Goal: Transaction & Acquisition: Subscribe to service/newsletter

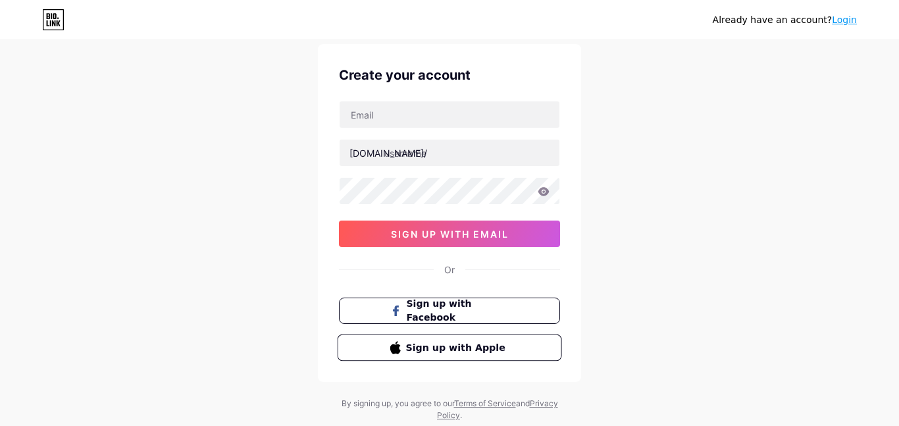
scroll to position [32, 0]
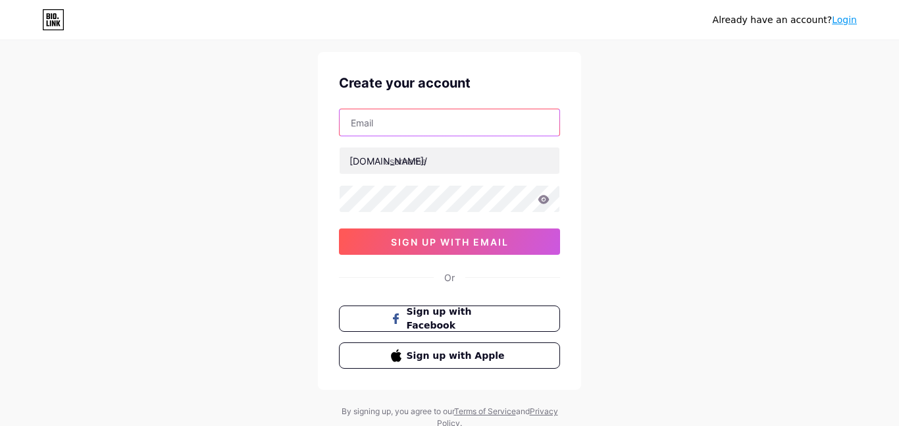
click at [414, 130] on input "text" at bounding box center [450, 122] width 220 height 26
type input "[EMAIL_ADDRESS][DOMAIN_NAME]"
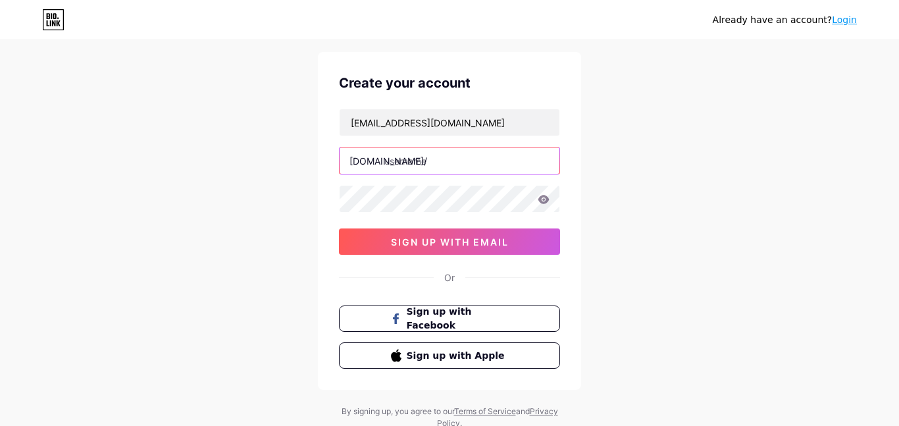
click at [429, 157] on input "text" at bounding box center [450, 160] width 220 height 26
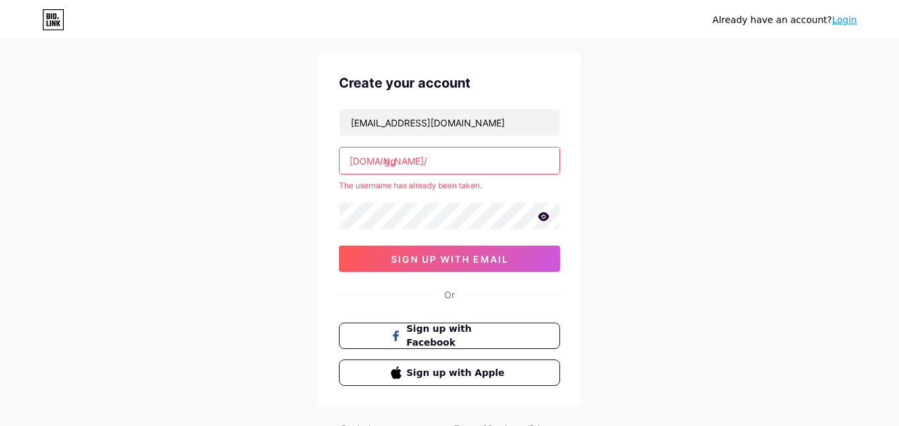
type input "g"
click at [493, 153] on input "low ch" at bounding box center [450, 160] width 220 height 26
click at [492, 163] on input "low ch" at bounding box center [450, 160] width 220 height 26
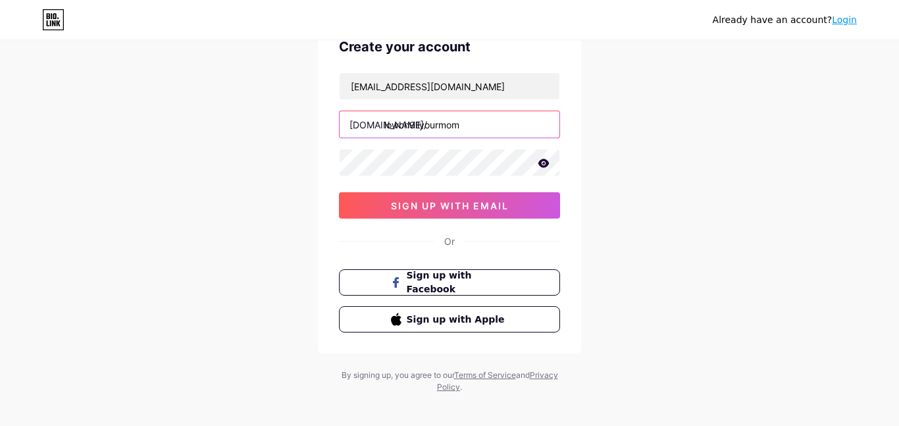
scroll to position [69, 0]
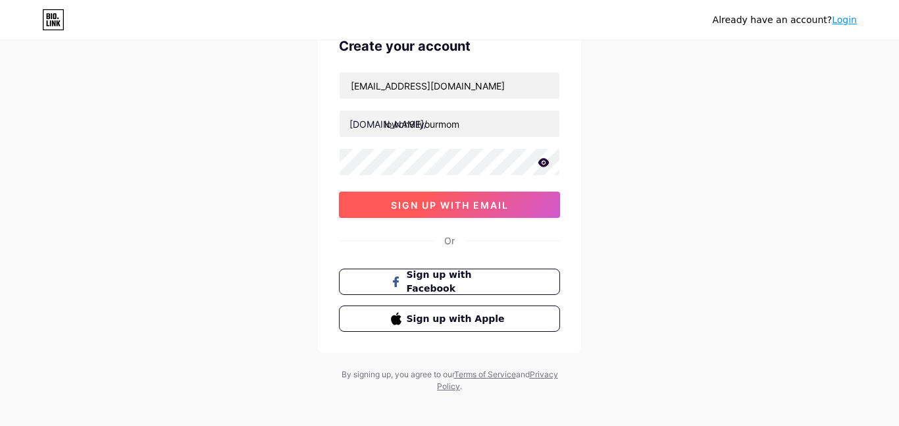
click at [502, 201] on span "sign up with email" at bounding box center [450, 205] width 118 height 11
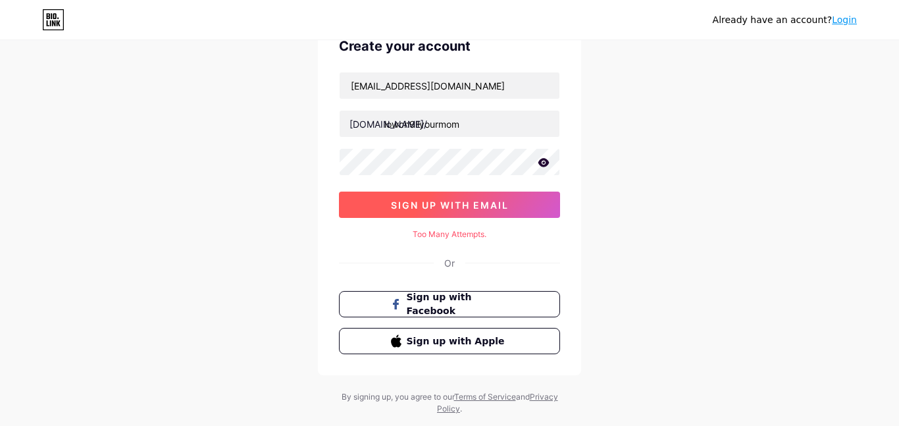
click at [496, 205] on span "sign up with email" at bounding box center [450, 205] width 118 height 11
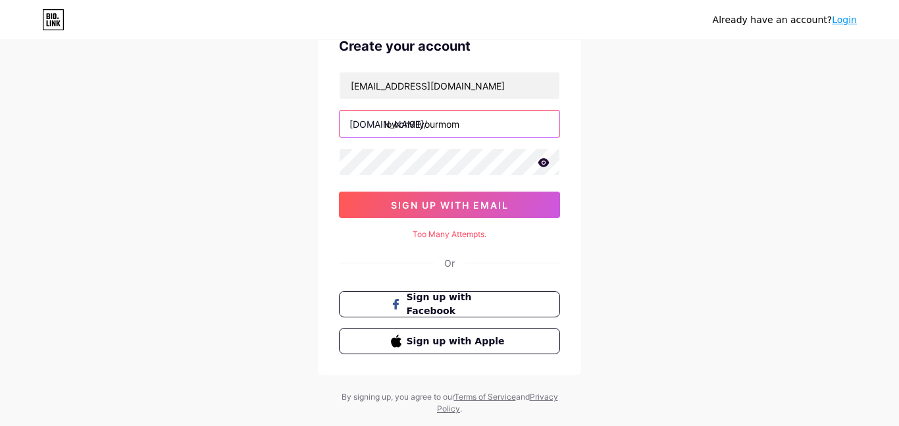
click at [483, 124] on input "lowch9llyourmom" at bounding box center [450, 124] width 220 height 26
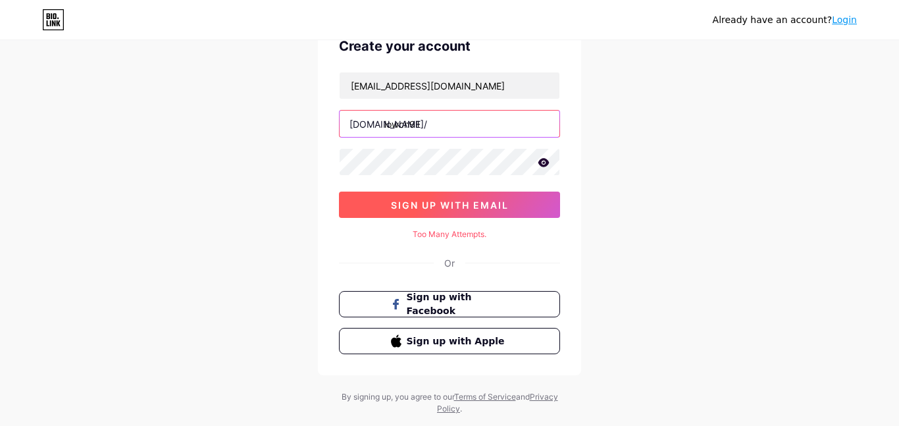
type input "lowch9ll"
click at [470, 209] on span "sign up with email" at bounding box center [450, 205] width 118 height 11
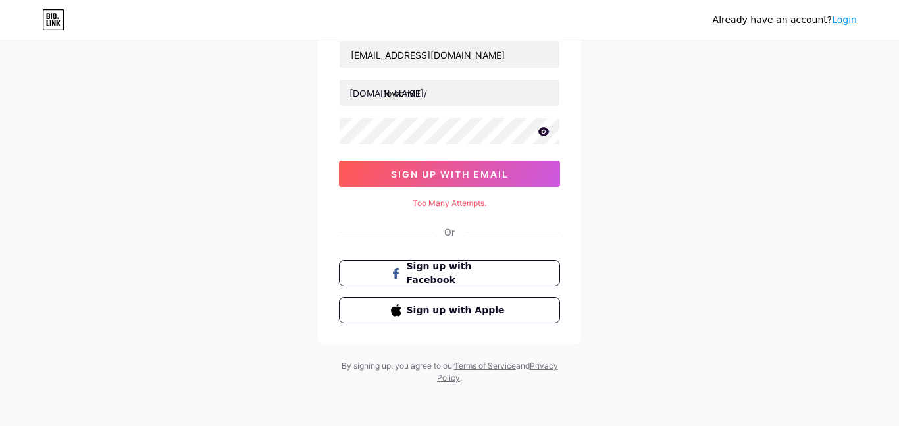
scroll to position [0, 0]
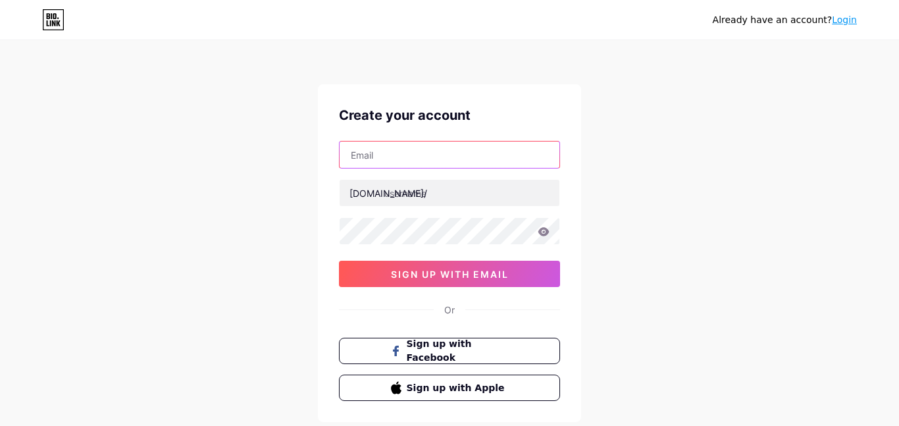
click at [435, 163] on input "text" at bounding box center [450, 155] width 220 height 26
click at [377, 149] on input "text" at bounding box center [450, 155] width 220 height 26
type input "[EMAIL_ADDRESS][DOMAIN_NAME]"
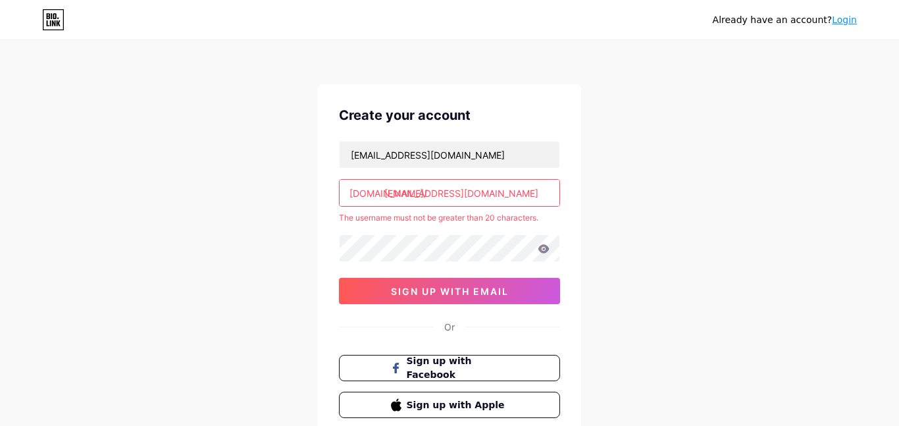
click at [436, 221] on div "The username must not be greater than 20 characters." at bounding box center [449, 218] width 221 height 12
click at [545, 246] on icon at bounding box center [544, 248] width 11 height 9
click at [543, 248] on icon at bounding box center [544, 248] width 11 height 9
click at [543, 247] on icon at bounding box center [544, 248] width 11 height 9
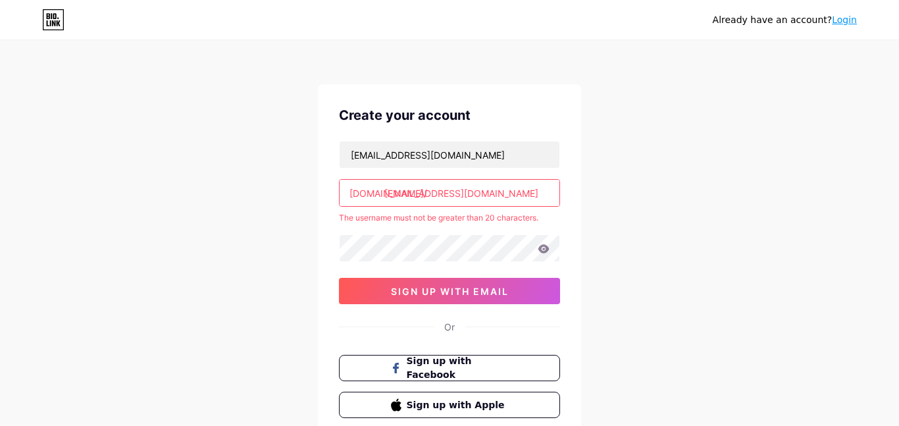
click at [535, 196] on input "[EMAIL_ADDRESS][DOMAIN_NAME]" at bounding box center [450, 193] width 220 height 26
type input "oscarmachadolazo"
click at [685, 234] on div "Already have an account? Login Create your account [EMAIL_ADDRESS][DOMAIN_NAME]…" at bounding box center [449, 260] width 899 height 521
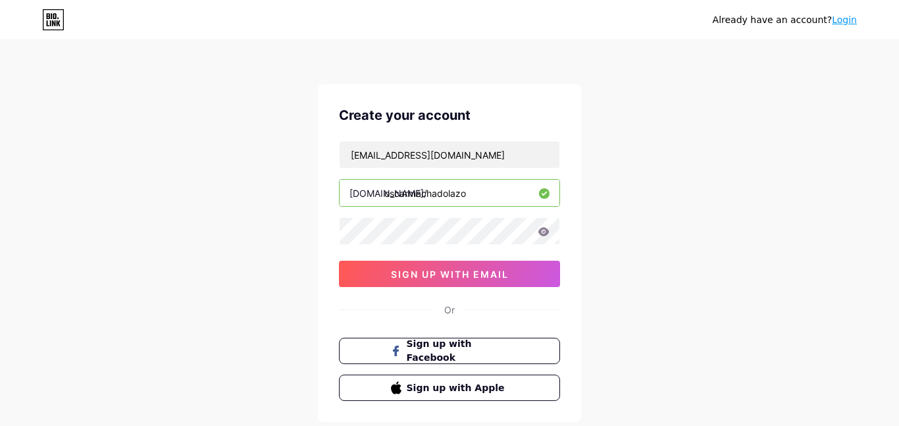
click at [380, 196] on div "[DOMAIN_NAME]/" at bounding box center [389, 193] width 78 height 14
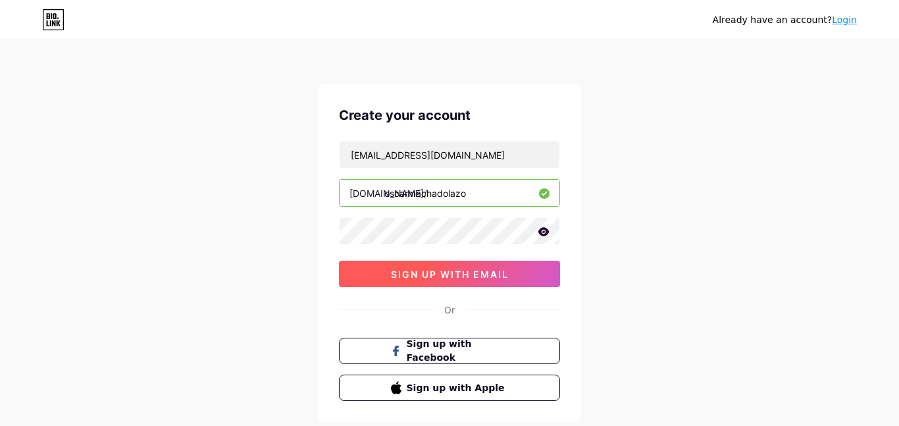
click at [385, 267] on button "sign up with email" at bounding box center [449, 274] width 221 height 26
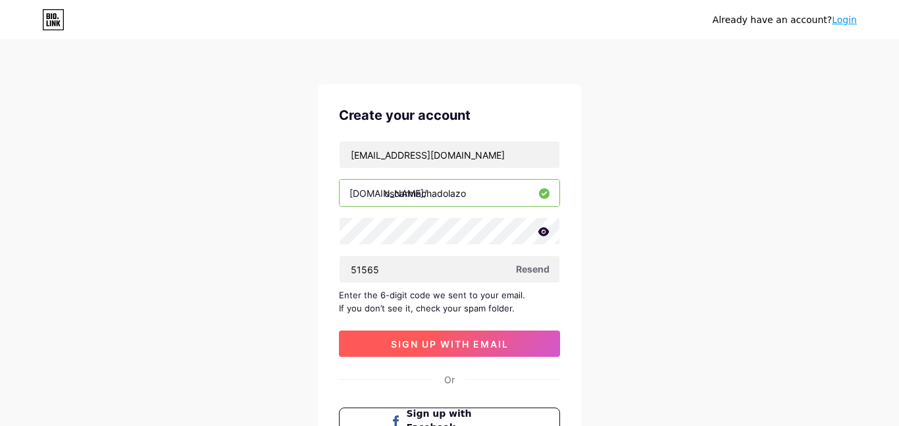
click at [451, 351] on button "sign up with email" at bounding box center [449, 344] width 221 height 26
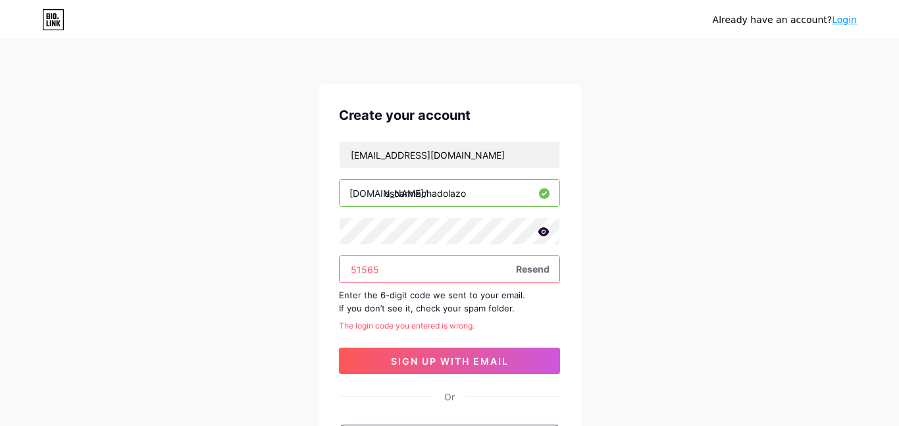
click at [408, 273] on input "51565" at bounding box center [450, 269] width 220 height 26
type input "5"
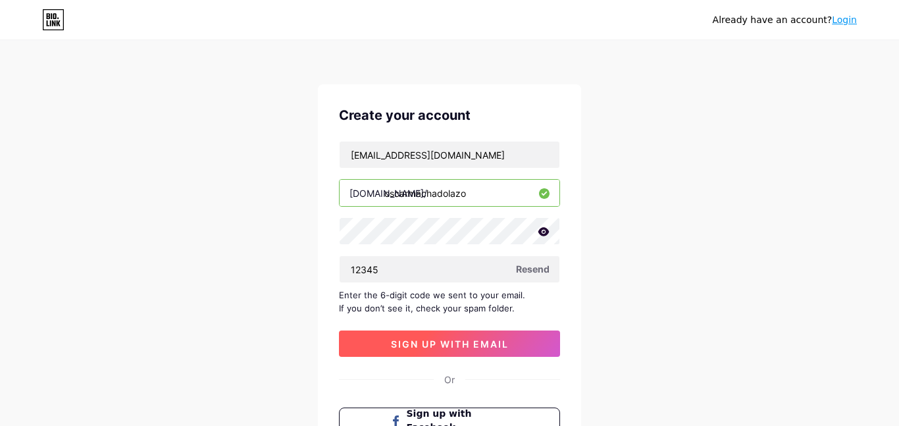
click at [511, 355] on button "sign up with email" at bounding box center [449, 344] width 221 height 26
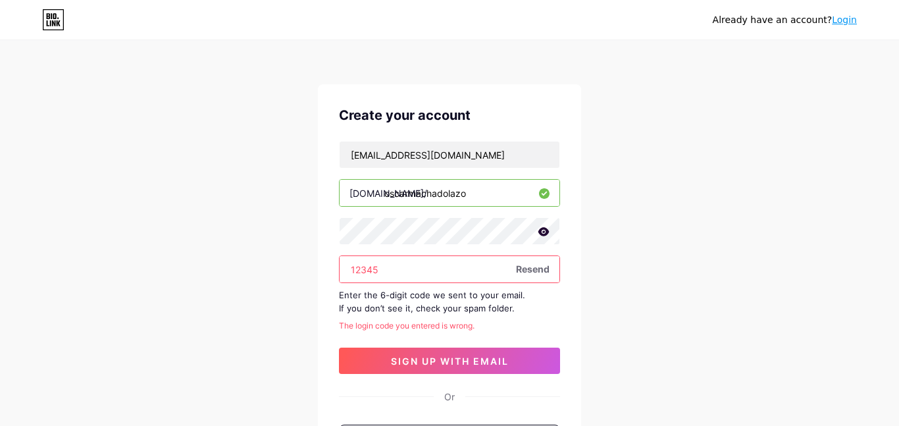
click at [470, 273] on input "12345" at bounding box center [450, 269] width 220 height 26
type input "1"
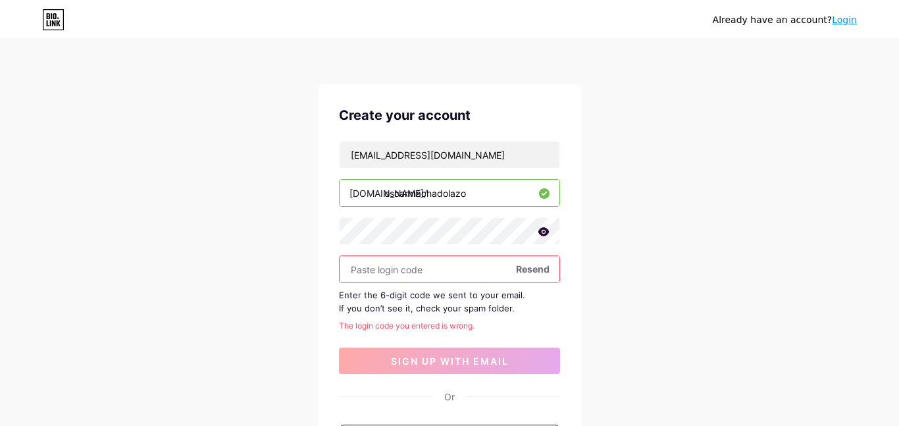
click at [390, 269] on input "text" at bounding box center [450, 269] width 220 height 26
click at [518, 162] on input "[EMAIL_ADDRESS][DOMAIN_NAME]" at bounding box center [450, 155] width 220 height 26
click at [514, 148] on input "[EMAIL_ADDRESS][DOMAIN_NAME]" at bounding box center [450, 155] width 220 height 26
click at [454, 263] on input "text" at bounding box center [450, 269] width 220 height 26
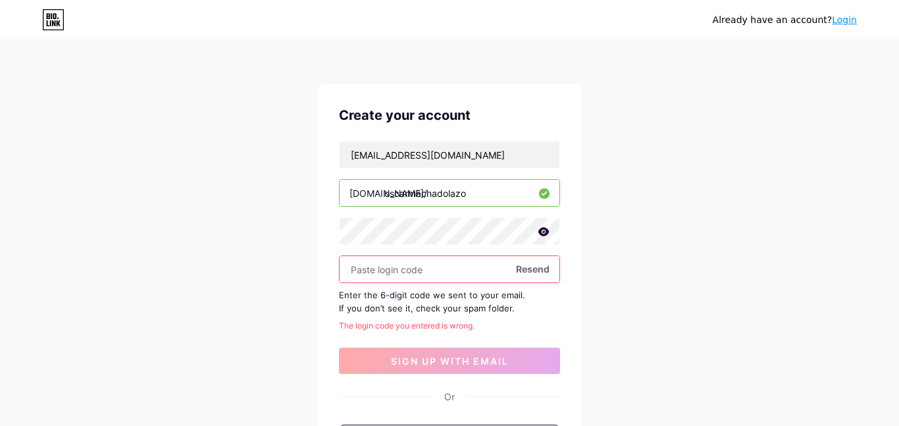
click at [517, 275] on span "Resend" at bounding box center [533, 269] width 34 height 14
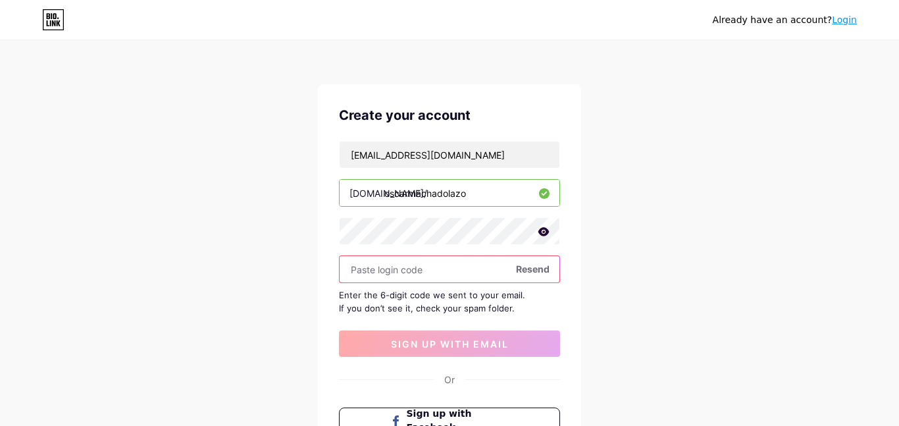
click at [471, 275] on input "text" at bounding box center [450, 269] width 220 height 26
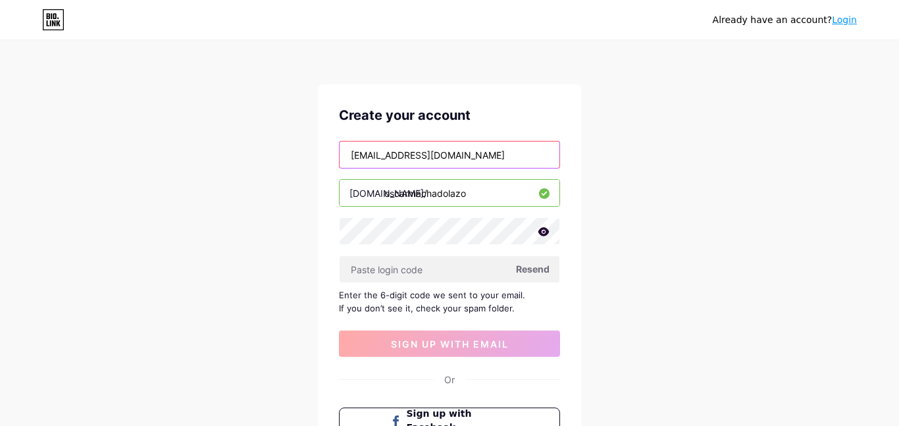
click at [518, 167] on input "[EMAIL_ADDRESS][DOMAIN_NAME]" at bounding box center [450, 155] width 220 height 26
type input "[PERSON_NAME]"
